Goal: Task Accomplishment & Management: Complete application form

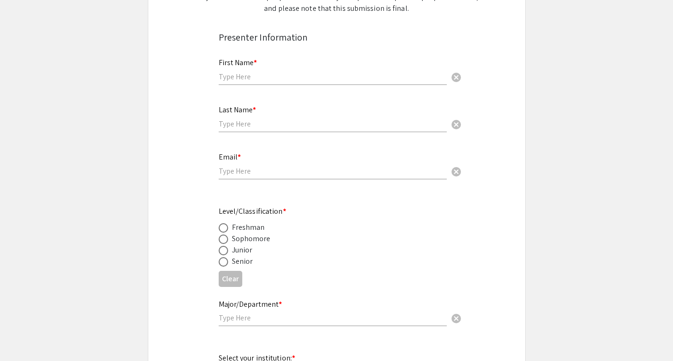
scroll to position [191, 0]
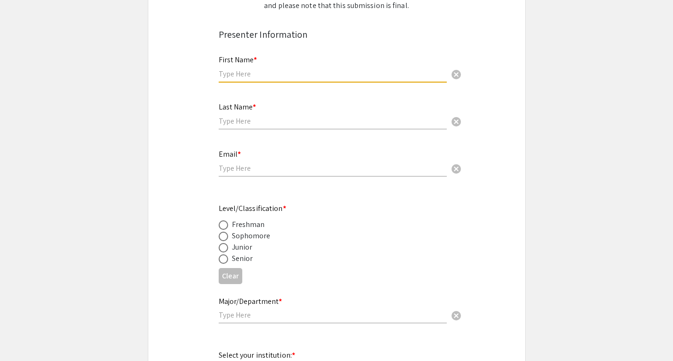
click at [296, 73] on input "text" at bounding box center [333, 74] width 228 height 10
type input "SHAYIR"
type input "[PERSON_NAME]"
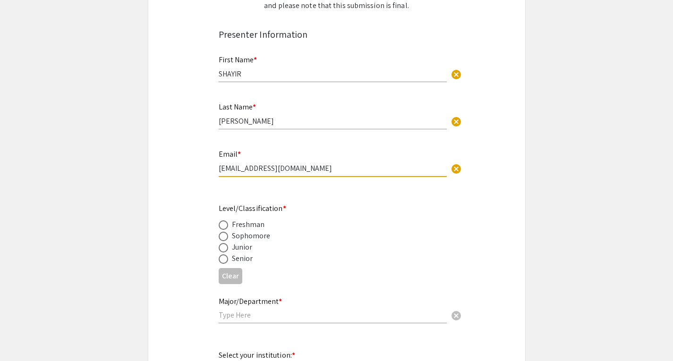
drag, startPoint x: 309, startPoint y: 166, endPoint x: 170, endPoint y: 181, distance: 139.1
type input "[EMAIL_ADDRESS][DOMAIN_NAME]"
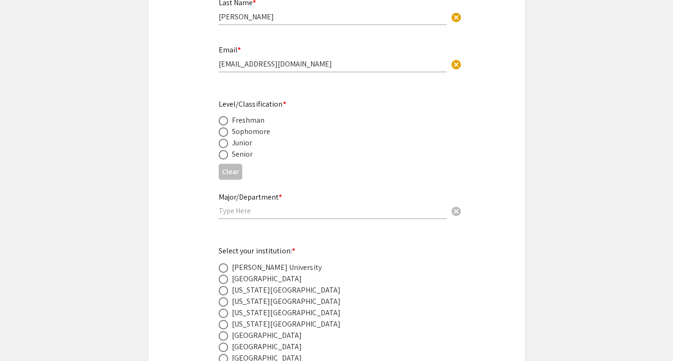
scroll to position [296, 0]
click at [219, 152] on span at bounding box center [223, 153] width 9 height 9
click at [219, 152] on input "radio" at bounding box center [223, 153] width 9 height 9
radio input "true"
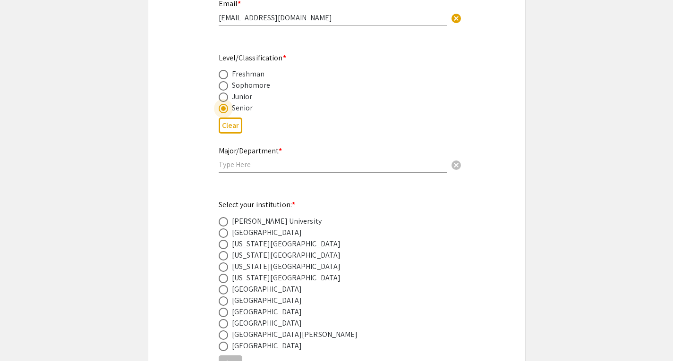
scroll to position [342, 0]
click at [253, 165] on input "text" at bounding box center [333, 164] width 228 height 10
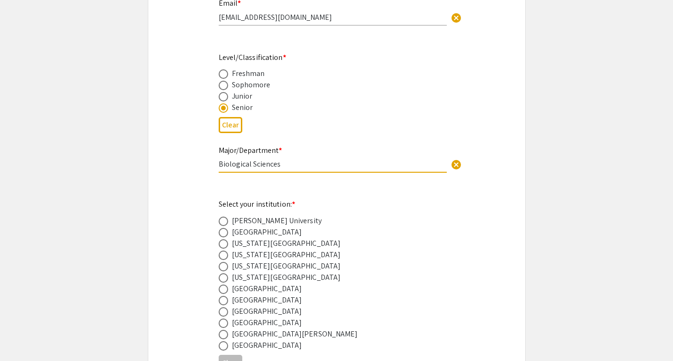
type input "Biological Sciences"
click at [222, 268] on span at bounding box center [223, 266] width 9 height 9
click at [222, 268] on input "radio" at bounding box center [223, 266] width 9 height 9
radio input "true"
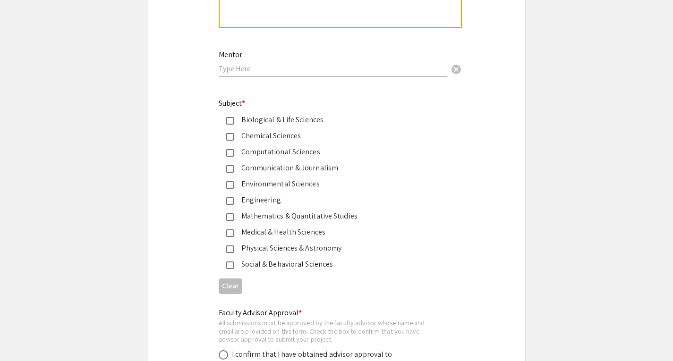
scroll to position [1150, 0]
